Goal: Use online tool/utility: Utilize a website feature to perform a specific function

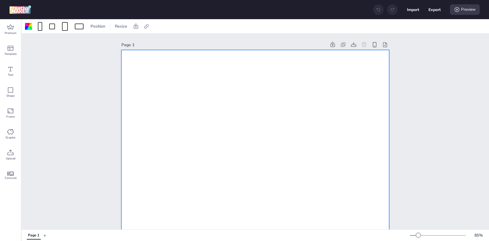
click at [72, 25] on div at bounding box center [55, 26] width 62 height 9
click at [68, 25] on span at bounding box center [65, 26] width 8 height 9
click at [58, 60] on button "320 x 480 px" at bounding box center [62, 61] width 29 height 8
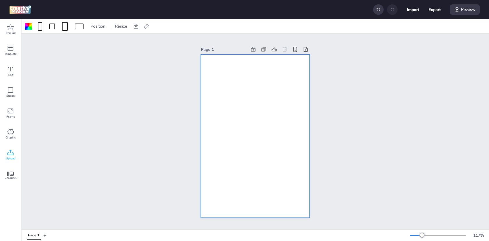
click at [9, 149] on div "Upload" at bounding box center [10, 155] width 21 height 21
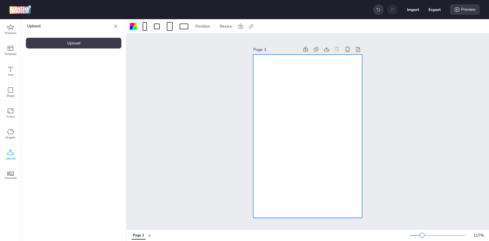
click at [79, 45] on div "Upload" at bounding box center [73, 43] width 95 height 11
click at [46, 78] on img at bounding box center [48, 81] width 35 height 6
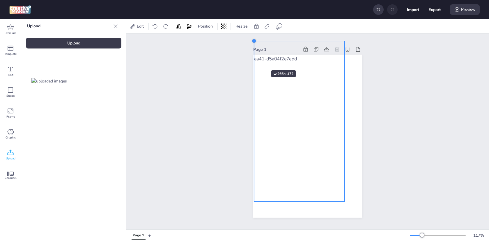
drag, startPoint x: 270, startPoint y: 70, endPoint x: 254, endPoint y: 60, distance: 19.9
click at [241, 60] on div at bounding box center [307, 136] width 109 height 163
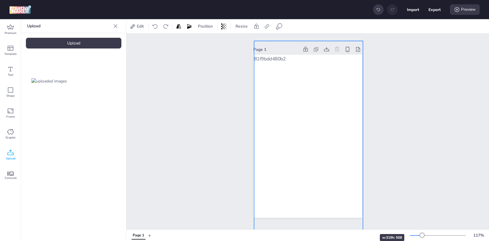
drag, startPoint x: 344, startPoint y: 200, endPoint x: 361, endPoint y: 223, distance: 29.6
click at [241, 223] on div "Page 1" at bounding box center [307, 131] width 109 height 187
click at [241, 152] on div at bounding box center [307, 137] width 108 height 192
click at [241, 42] on div at bounding box center [252, 40] width 5 height 5
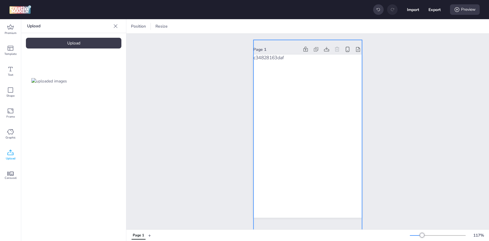
click at [241, 130] on div at bounding box center [307, 136] width 108 height 193
click at [241, 40] on div "Page 1" at bounding box center [307, 131] width 141 height 187
click at [241, 109] on div at bounding box center [307, 135] width 110 height 195
click at [241, 24] on icon at bounding box center [267, 27] width 6 height 6
click at [226, 44] on span "Activate hyperlink" at bounding box center [229, 41] width 32 height 6
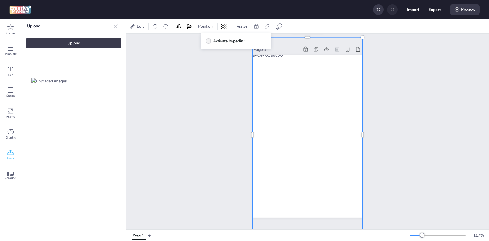
click at [209, 44] on input "Activate hyperlink" at bounding box center [207, 44] width 4 height 4
checkbox input "true"
click at [238, 68] on input "Type URL" at bounding box center [235, 69] width 53 height 6
paste input "[PERSON_NAME] por favor implementar la siguiente campaña: Campaña Centenario Ur…"
type input "[PERSON_NAME] por favor implementar la siguiente campaña: Campaña Centenario Ur…"
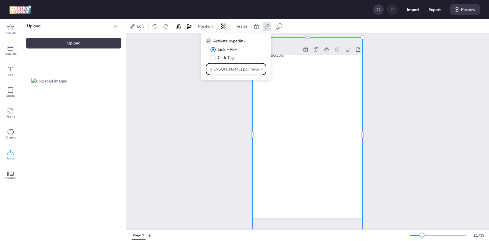
scroll to position [0, 679]
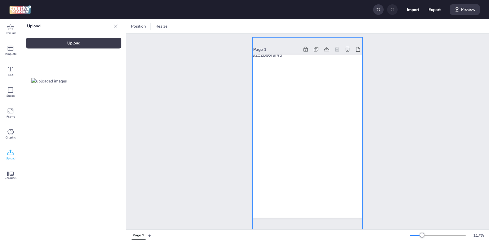
click at [241, 130] on div at bounding box center [307, 135] width 110 height 195
click at [241, 26] on div at bounding box center [267, 26] width 8 height 9
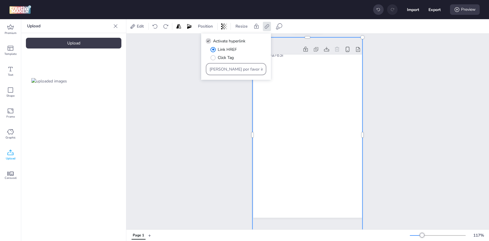
click at [241, 69] on input "[PERSON_NAME] por favor implementar la siguiente campaña: Campaña Centenario Ur…" at bounding box center [235, 69] width 53 height 6
paste input "[URL][DOMAIN_NAME][PERSON_NAME][PERSON_NAME]"
type input "[URL][DOMAIN_NAME][PERSON_NAME][PERSON_NAME]"
click at [199, 122] on div "Page 1" at bounding box center [307, 132] width 362 height 196
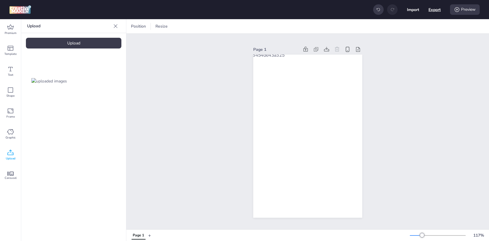
click at [241, 10] on button "Export" at bounding box center [434, 9] width 12 height 12
select select "html"
click at [241, 43] on button "Download" at bounding box center [408, 47] width 55 height 12
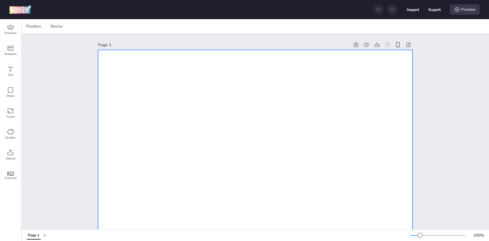
click at [81, 29] on div at bounding box center [78, 26] width 13 height 9
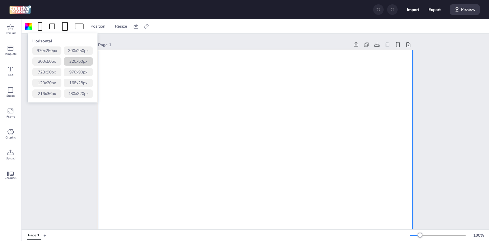
click at [80, 63] on button "320 x 50 px" at bounding box center [78, 61] width 29 height 8
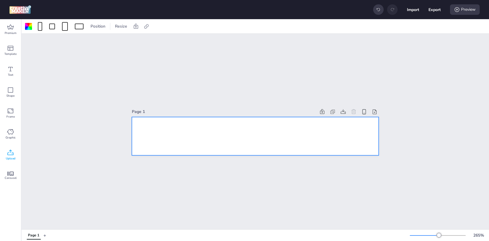
click at [10, 156] on span "Upload" at bounding box center [11, 158] width 10 height 5
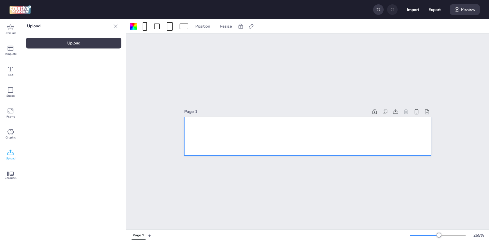
click at [104, 45] on div "Upload" at bounding box center [73, 43] width 95 height 11
click at [73, 76] on div at bounding box center [73, 81] width 95 height 47
click at [66, 80] on img at bounding box center [48, 81] width 35 height 6
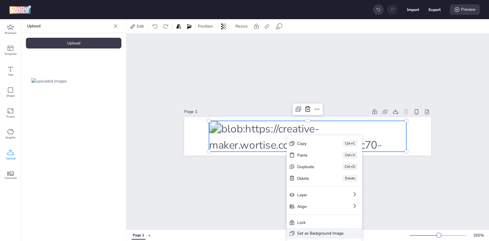
click at [241, 231] on div "Set as Background Image" at bounding box center [320, 234] width 46 height 6
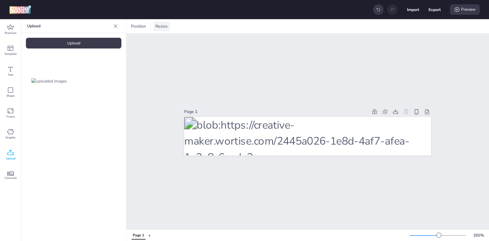
click at [163, 26] on span "Resize" at bounding box center [161, 26] width 15 height 6
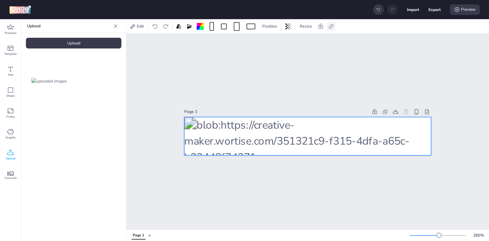
click at [241, 25] on icon at bounding box center [331, 27] width 6 height 6
click at [241, 38] on span "Activate hyperlink" at bounding box center [293, 41] width 32 height 6
click at [241, 42] on input "Activate hyperlink" at bounding box center [272, 44] width 4 height 4
checkbox input "true"
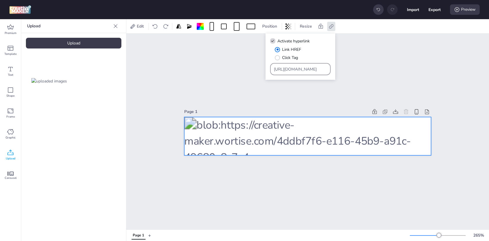
click at [241, 71] on input "https://wortise.com" at bounding box center [300, 69] width 53 height 6
paste input "Type URL"
click at [241, 74] on div at bounding box center [300, 69] width 53 height 11
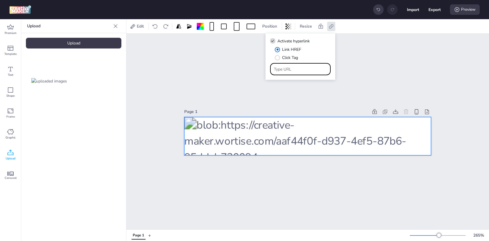
paste input "[URL][DOMAIN_NAME][PERSON_NAME][PERSON_NAME]"
type input "[URL][DOMAIN_NAME][PERSON_NAME][PERSON_NAME]"
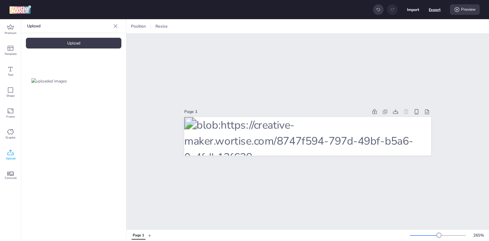
click at [241, 10] on button "Export" at bounding box center [434, 10] width 12 height 12
select select "html"
click at [241, 47] on button "Download" at bounding box center [408, 46] width 53 height 11
